Goal: Task Accomplishment & Management: Use online tool/utility

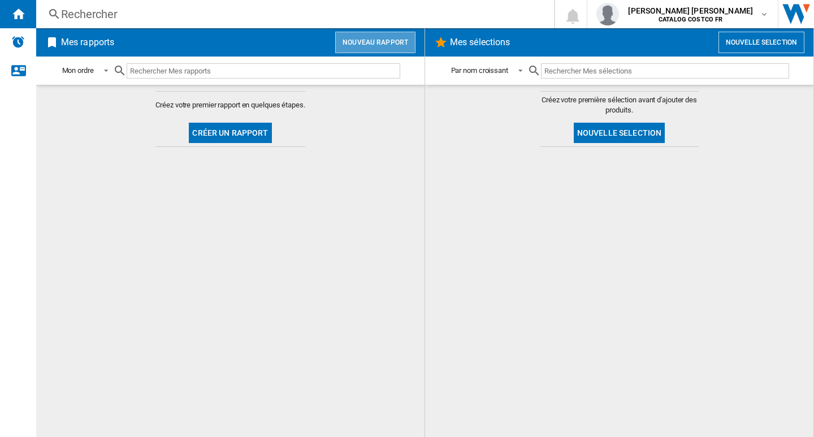
click at [379, 44] on button "Nouveau rapport" at bounding box center [375, 42] width 80 height 21
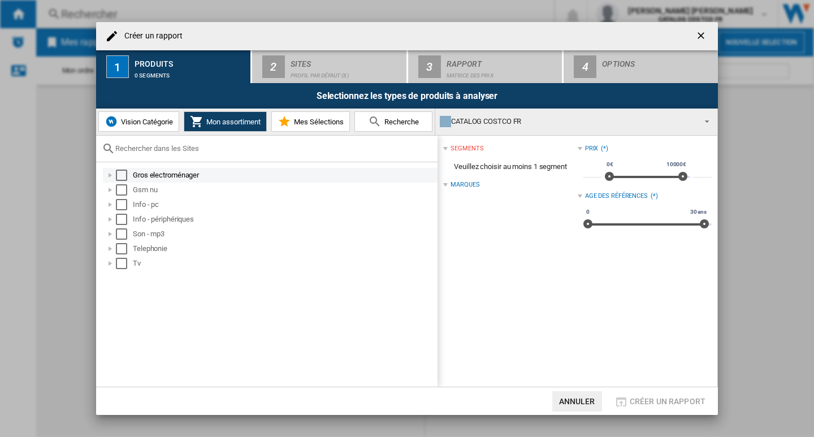
click at [123, 175] on div "Select" at bounding box center [121, 175] width 11 height 11
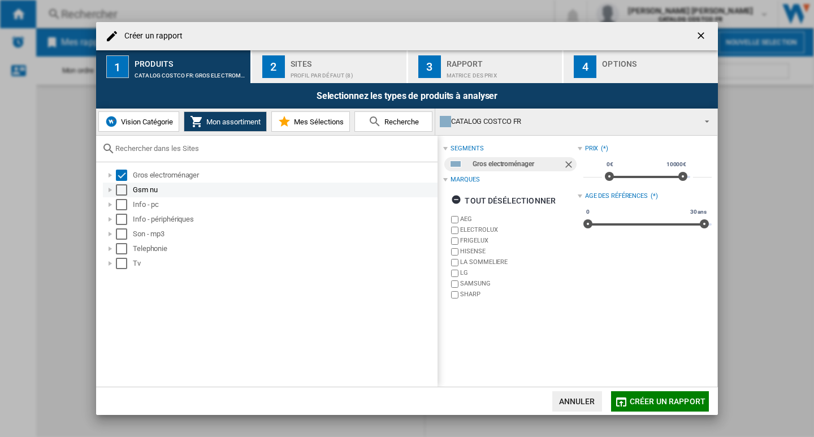
click at [123, 186] on div "Select" at bounding box center [121, 189] width 11 height 11
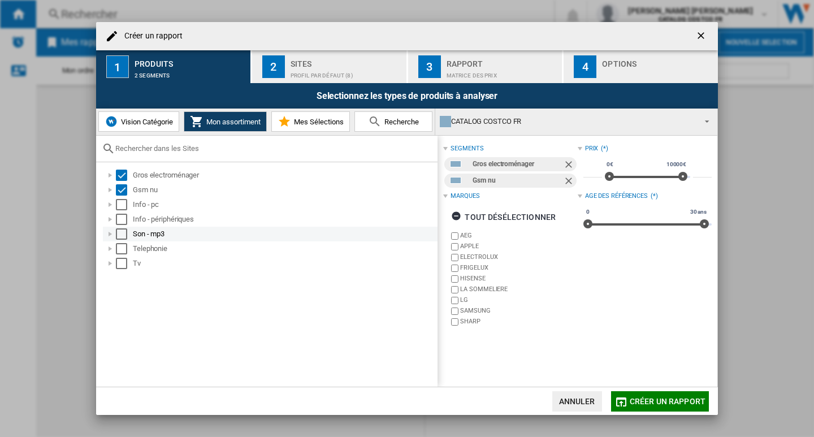
drag, startPoint x: 122, startPoint y: 202, endPoint x: 119, endPoint y: 233, distance: 30.6
click at [123, 202] on div "Select" at bounding box center [121, 204] width 11 height 11
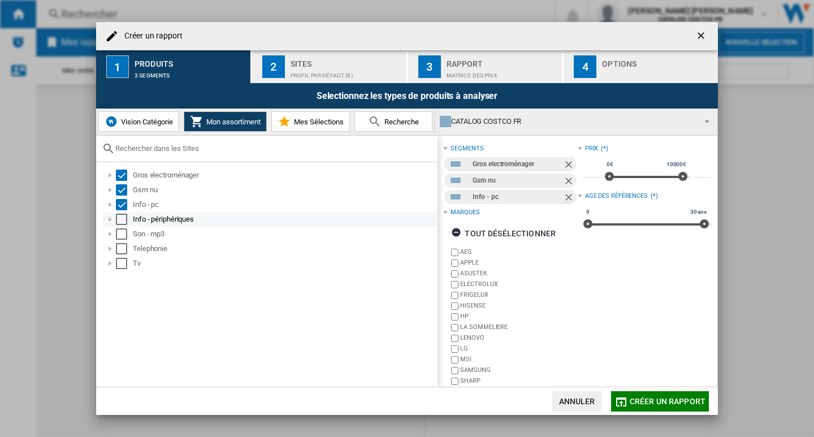
click at [122, 220] on div "Select" at bounding box center [121, 219] width 11 height 11
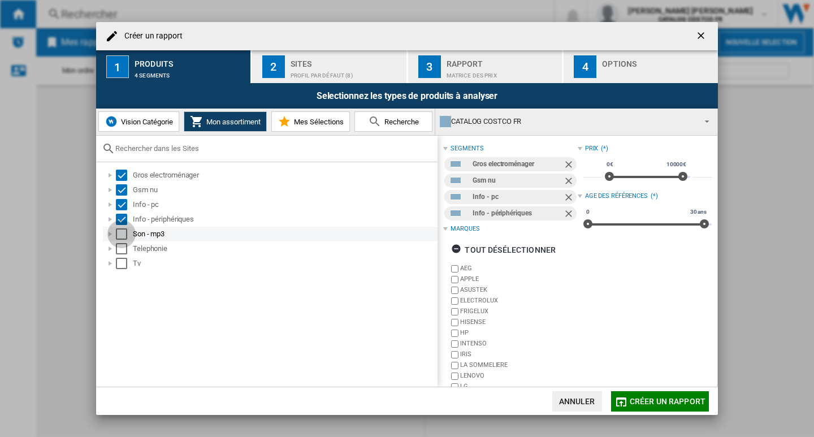
click at [121, 234] on div "Select" at bounding box center [121, 233] width 11 height 11
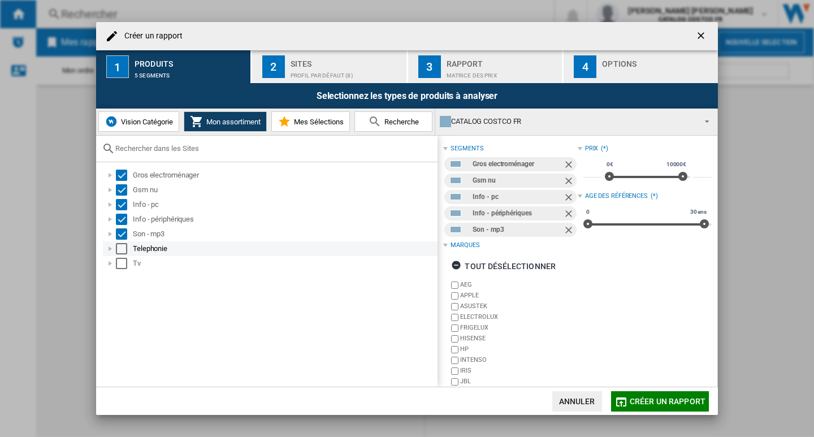
click at [121, 250] on div "Select" at bounding box center [121, 248] width 11 height 11
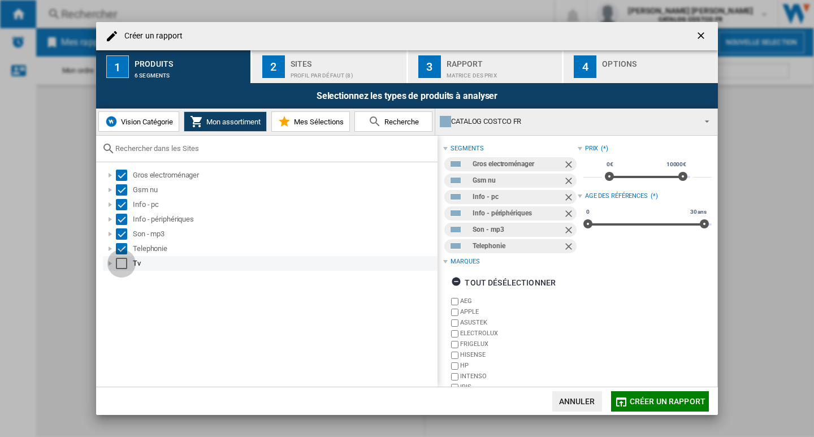
click at [121, 264] on div "Select" at bounding box center [121, 263] width 11 height 11
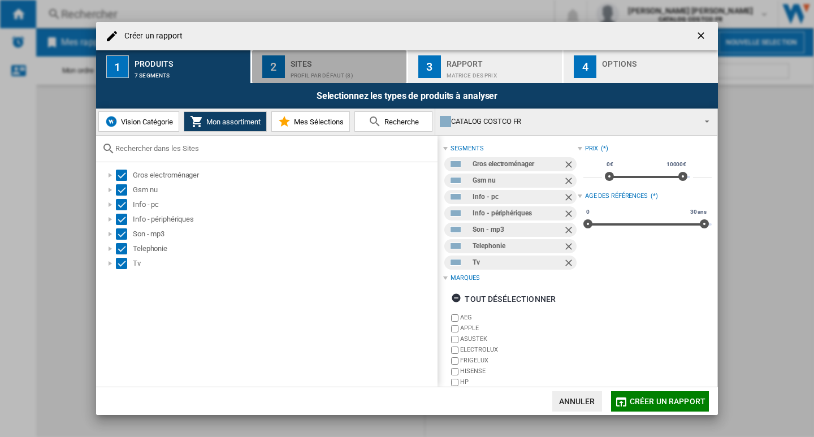
click at [336, 67] on div "Profil par défaut (8)" at bounding box center [345, 73] width 111 height 12
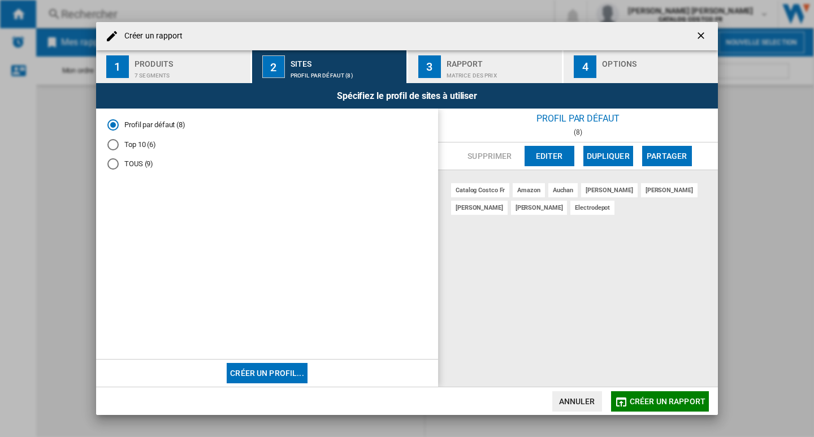
click at [113, 164] on div "TOUS (9)" at bounding box center [112, 163] width 11 height 11
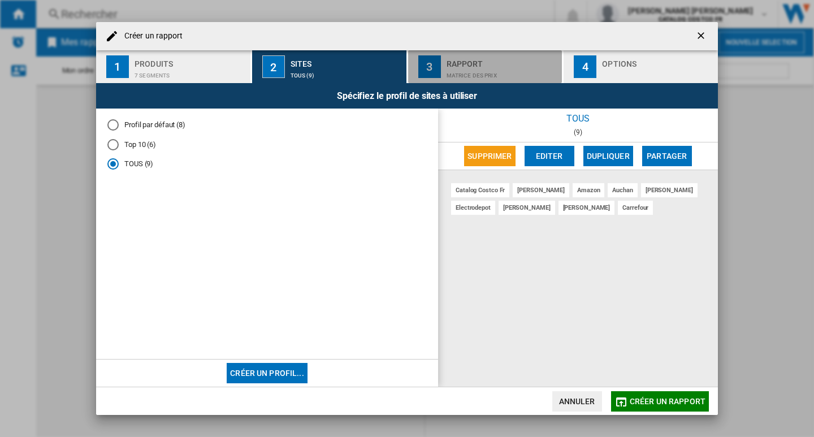
click at [477, 73] on div "Matrice des prix" at bounding box center [501, 73] width 111 height 12
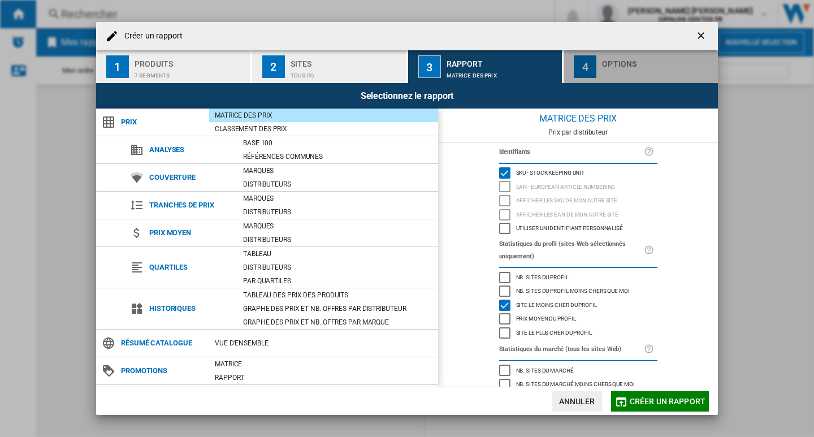
click at [630, 57] on div "Options" at bounding box center [657, 61] width 111 height 12
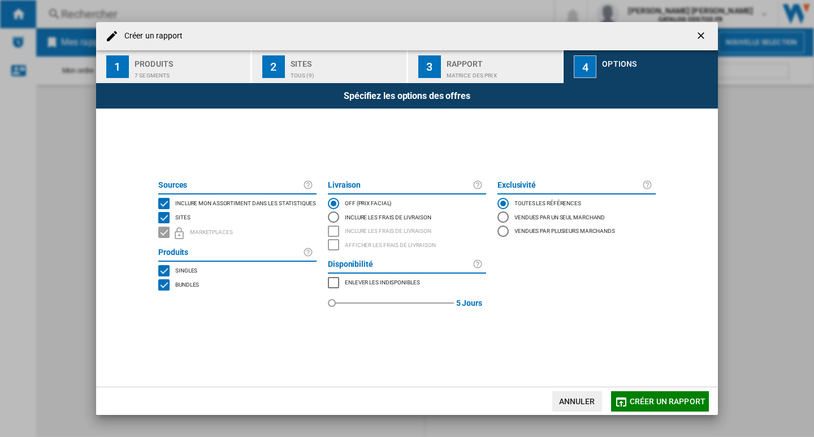
click at [658, 396] on button "Créer un rapport" at bounding box center [660, 401] width 98 height 20
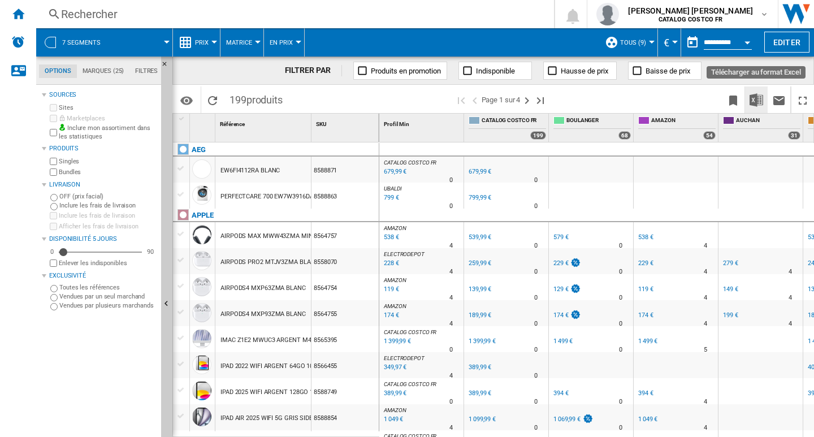
click at [757, 101] on img "Télécharger au format Excel" at bounding box center [756, 100] width 14 height 14
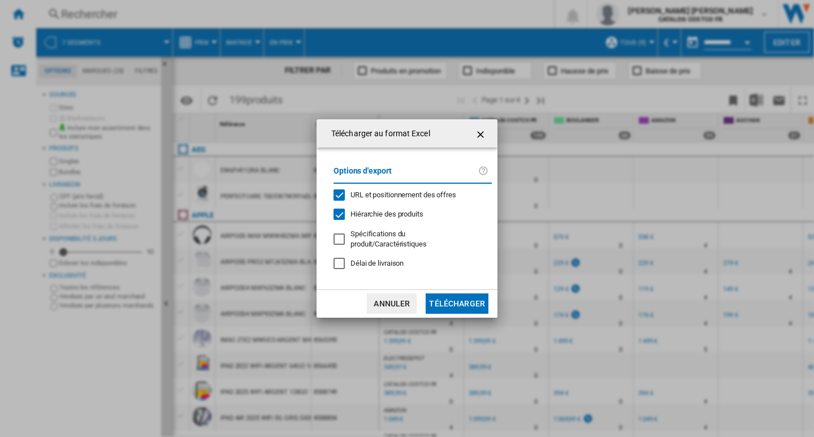
click at [453, 302] on button "Télécharger" at bounding box center [457, 303] width 63 height 20
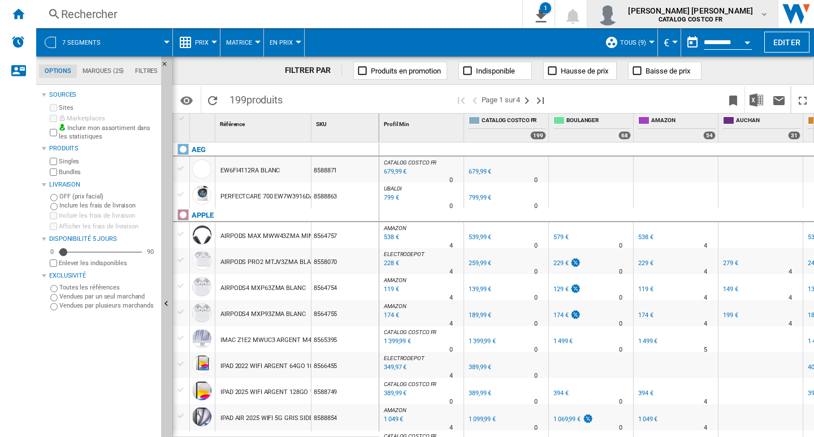
click at [765, 14] on md-icon "button" at bounding box center [764, 14] width 9 height 9
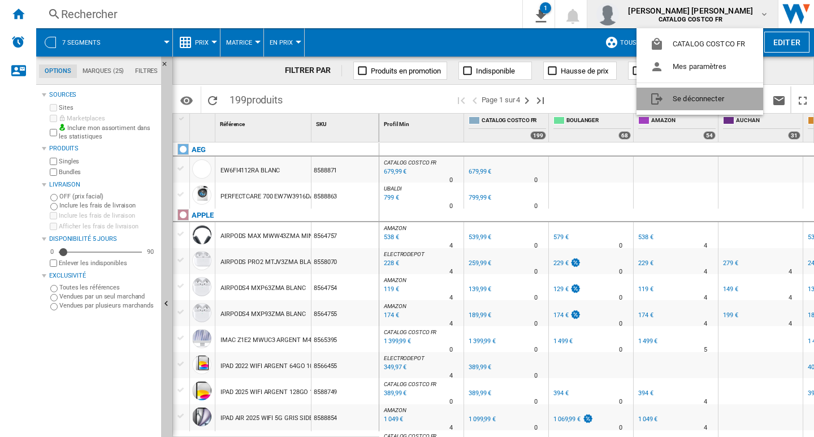
click at [689, 96] on button "Se déconnecter" at bounding box center [699, 99] width 127 height 23
